Goal: Navigation & Orientation: Find specific page/section

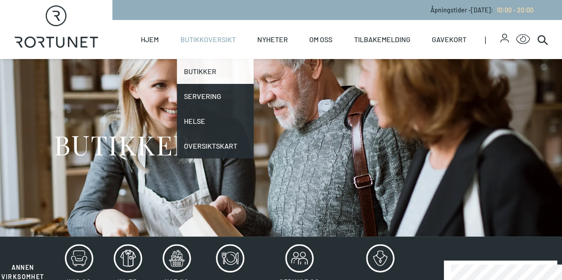
click at [206, 69] on link "Butikker" at bounding box center [215, 71] width 77 height 25
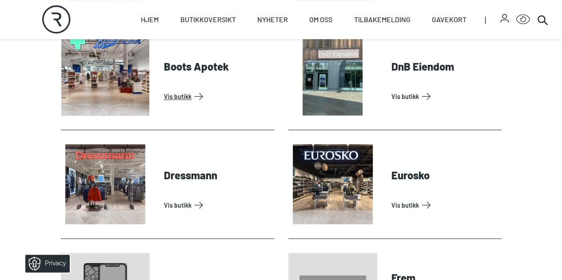
scroll to position [533, 0]
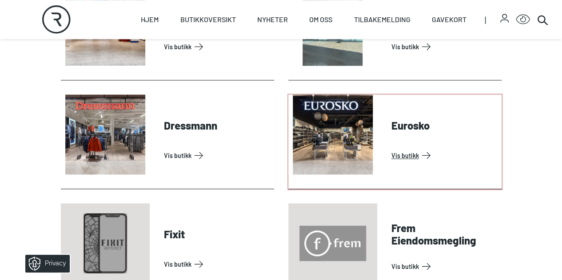
click at [410, 163] on link "Vis butikk" at bounding box center [444, 155] width 107 height 14
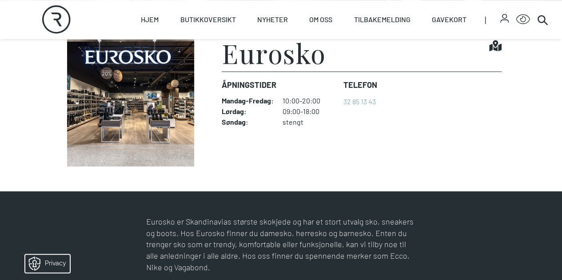
scroll to position [178, 0]
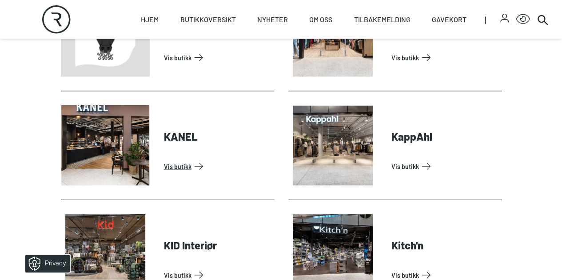
scroll to position [977, 0]
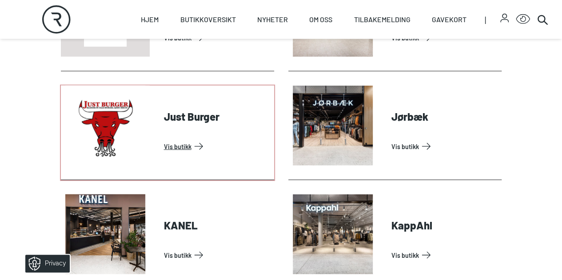
click at [186, 154] on link "Vis butikk" at bounding box center [217, 146] width 107 height 14
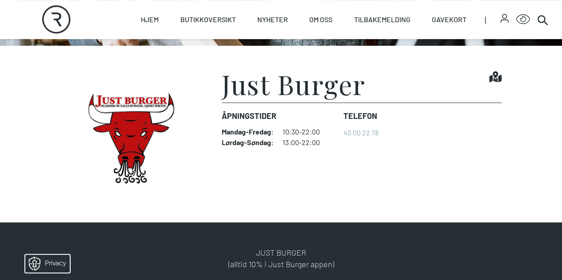
scroll to position [178, 0]
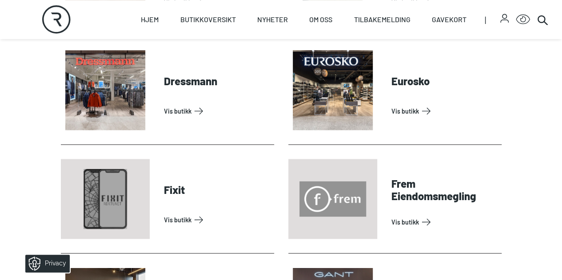
scroll to position [355, 0]
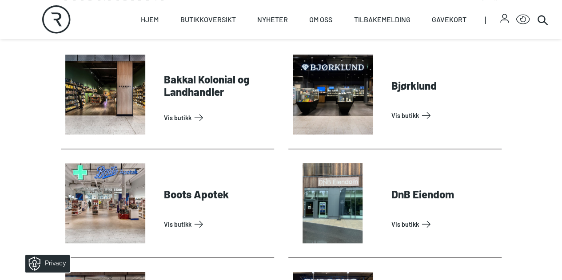
drag, startPoint x: 33, startPoint y: 61, endPoint x: 65, endPoint y: 35, distance: 41.6
